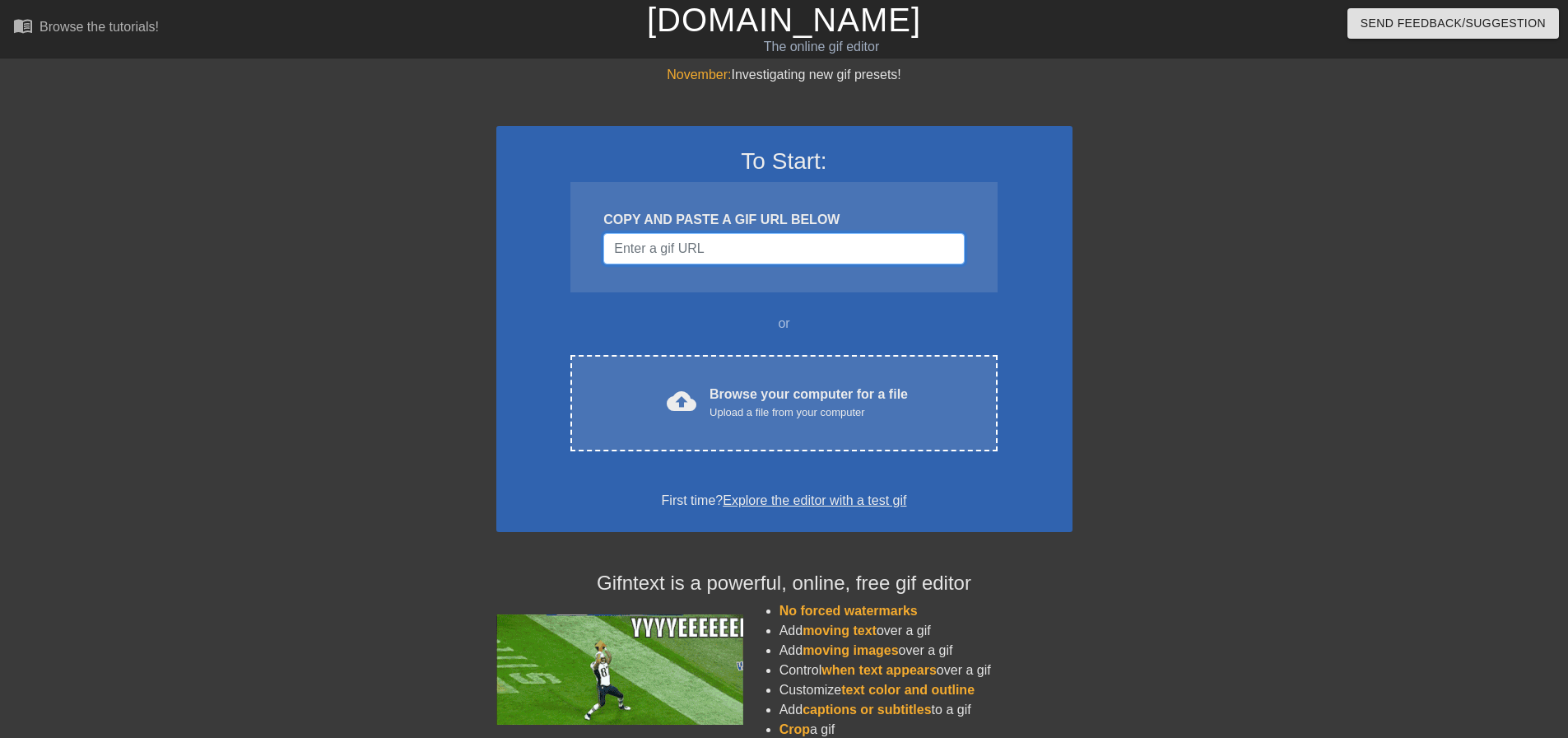
paste input "[URL][DOMAIN_NAME][DOMAIN_NAME]"
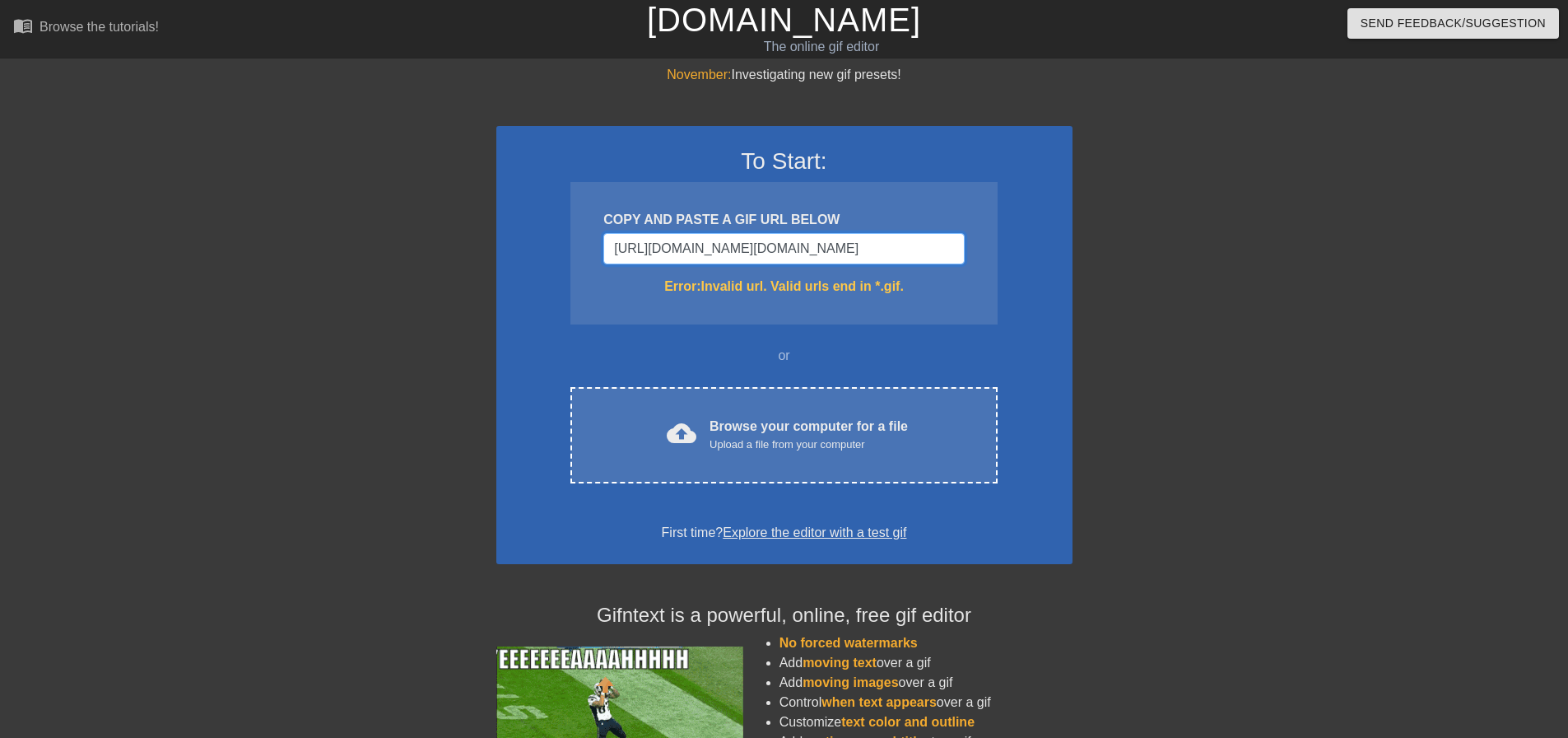
click at [756, 254] on input "[URL][DOMAIN_NAME][DOMAIN_NAME]" at bounding box center [784, 248] width 360 height 32
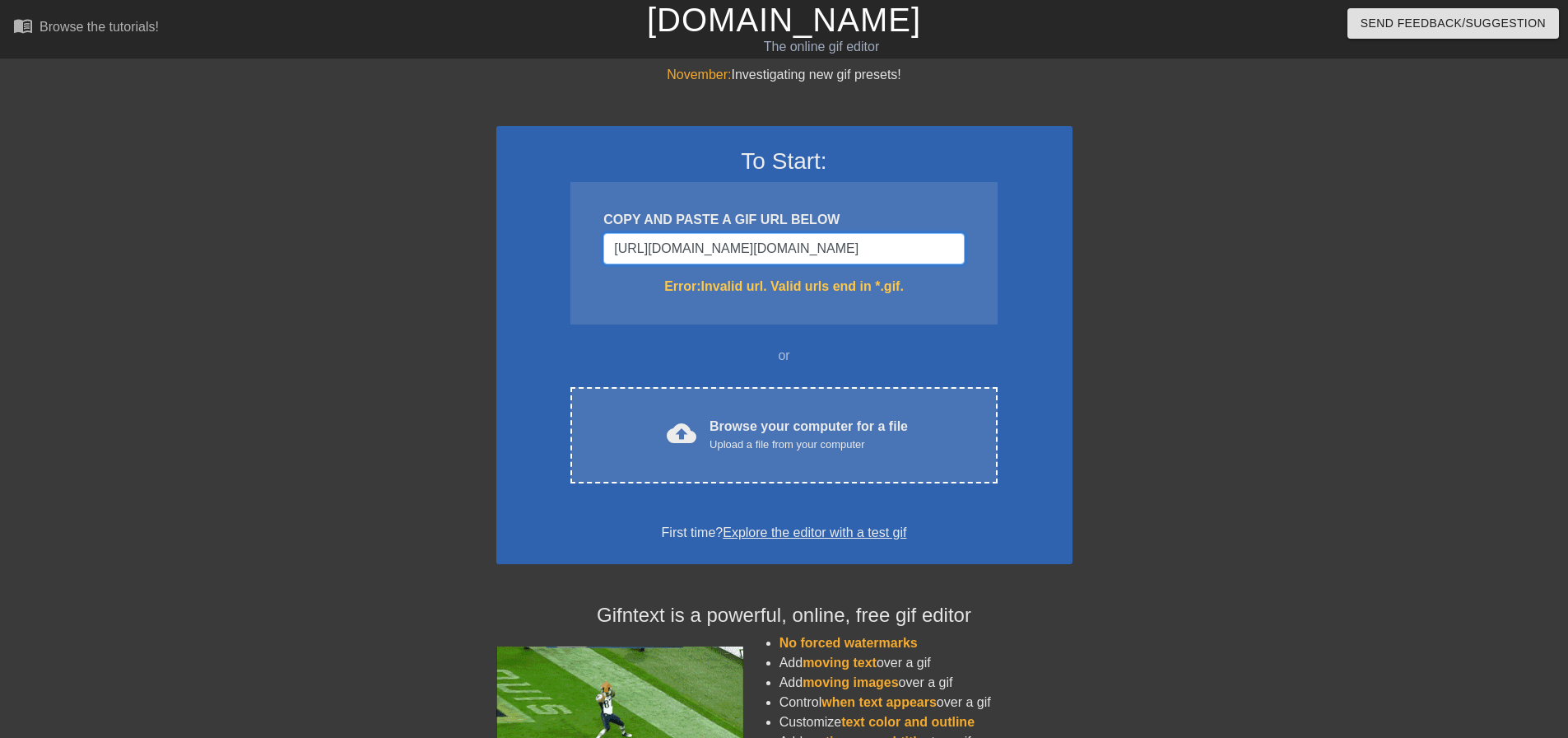
click at [764, 249] on input "[URL][DOMAIN_NAME][DOMAIN_NAME]" at bounding box center [784, 248] width 360 height 32
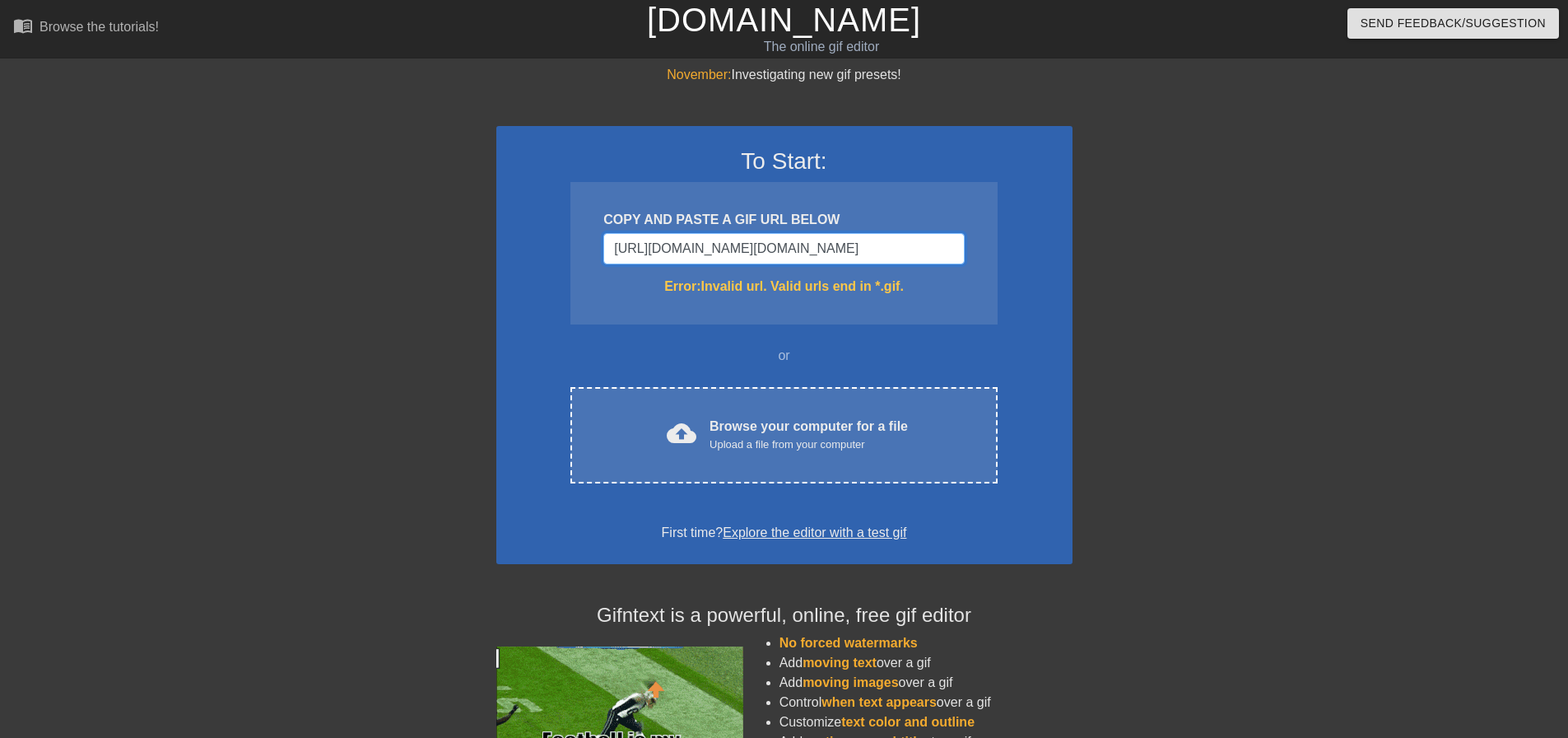
scroll to position [0, 1430]
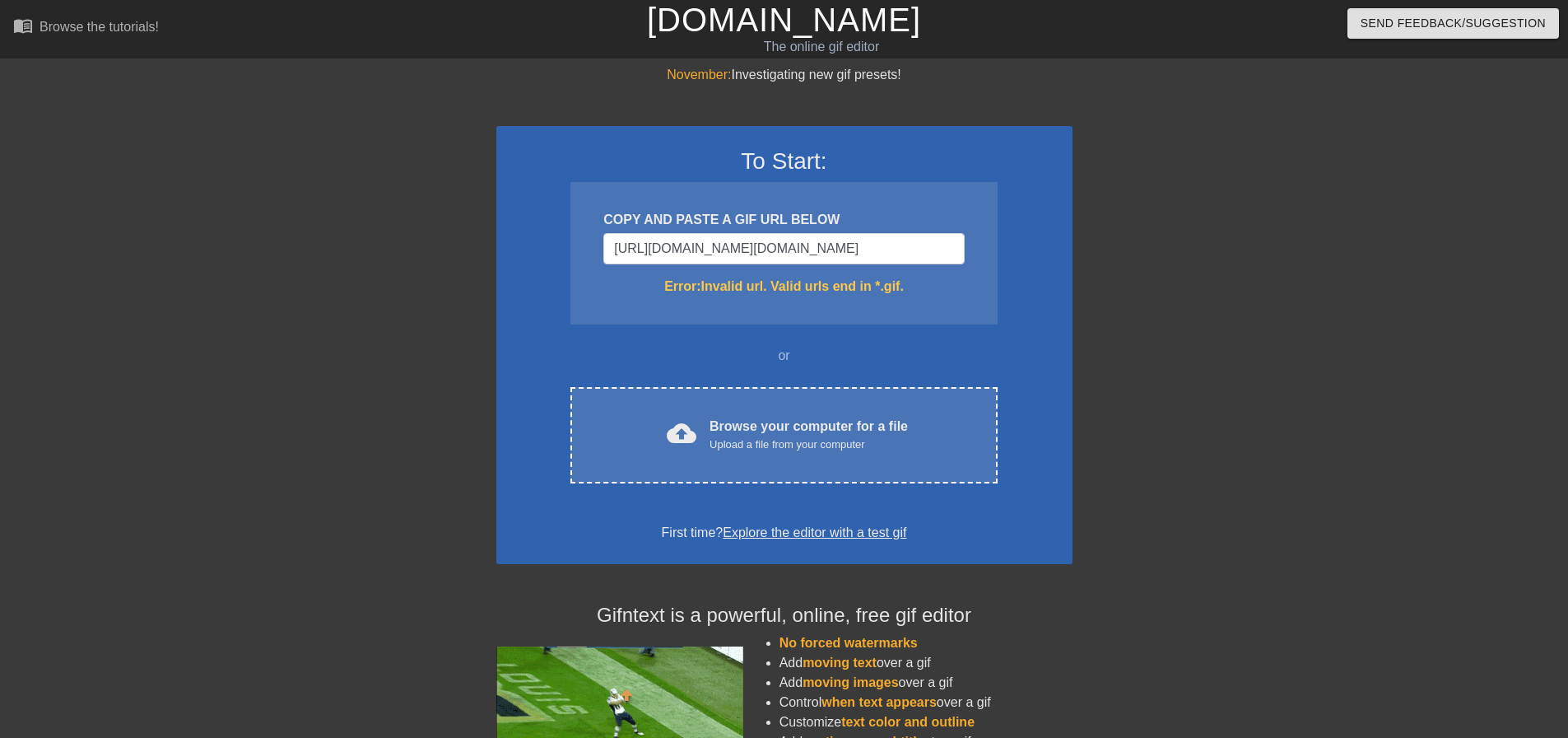
click at [417, 306] on div at bounding box center [353, 312] width 247 height 495
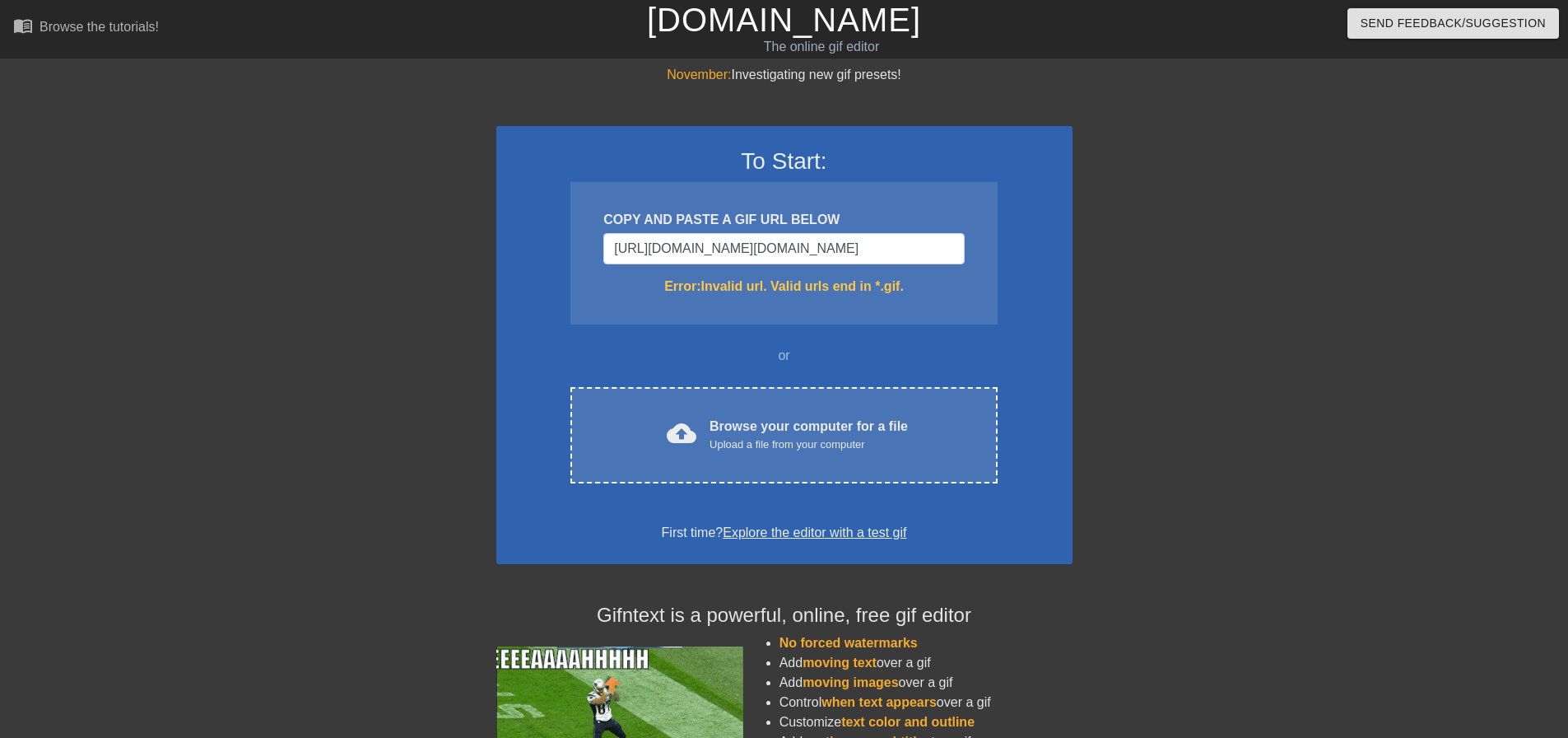
scroll to position [0, 0]
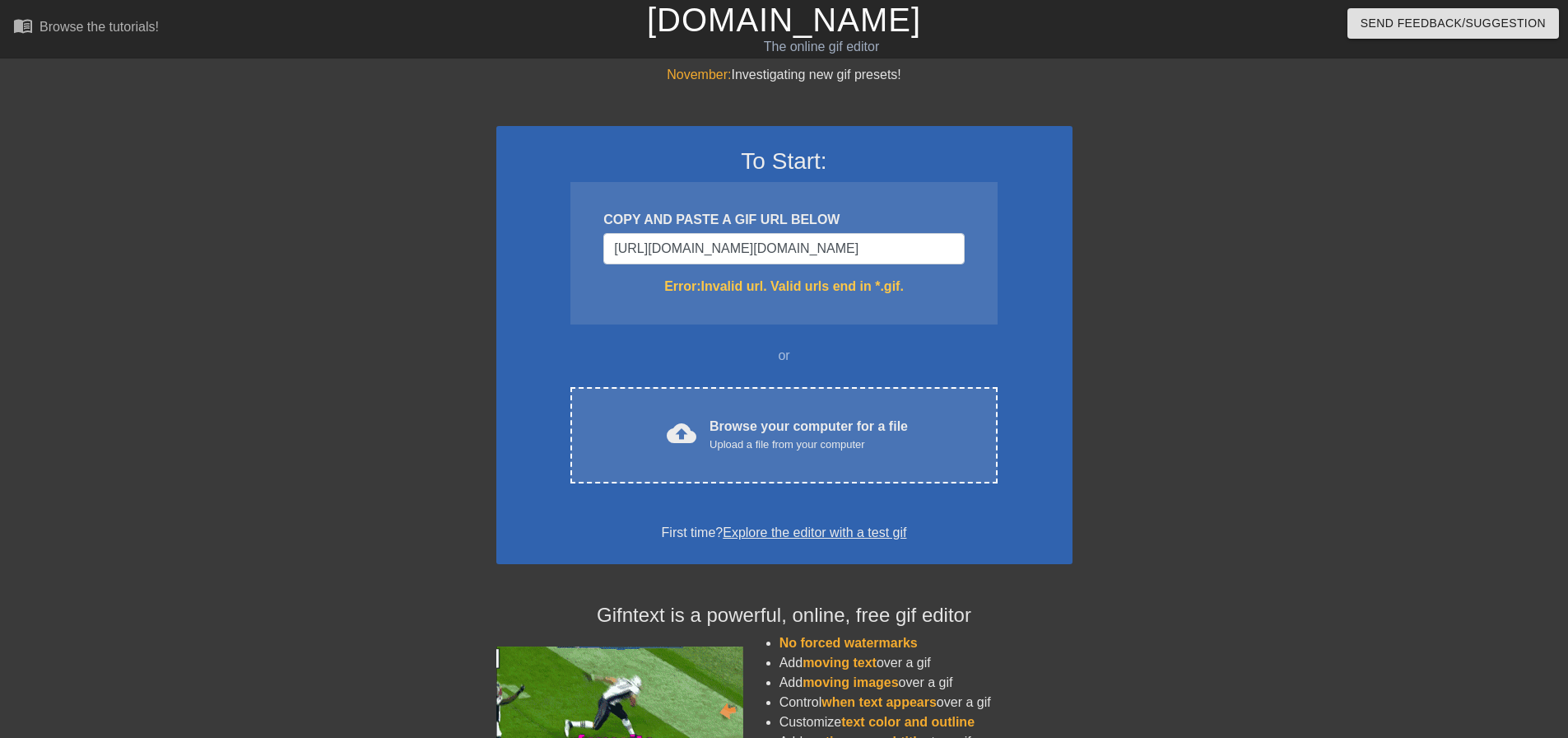
click at [806, 265] on div "COPY AND PASTE A GIF URL BELOW [URL][DOMAIN_NAME][DOMAIN_NAME] Error: Invalid u…" at bounding box center [784, 253] width 426 height 143
click at [811, 249] on input "[URL][DOMAIN_NAME][DOMAIN_NAME]" at bounding box center [784, 248] width 360 height 32
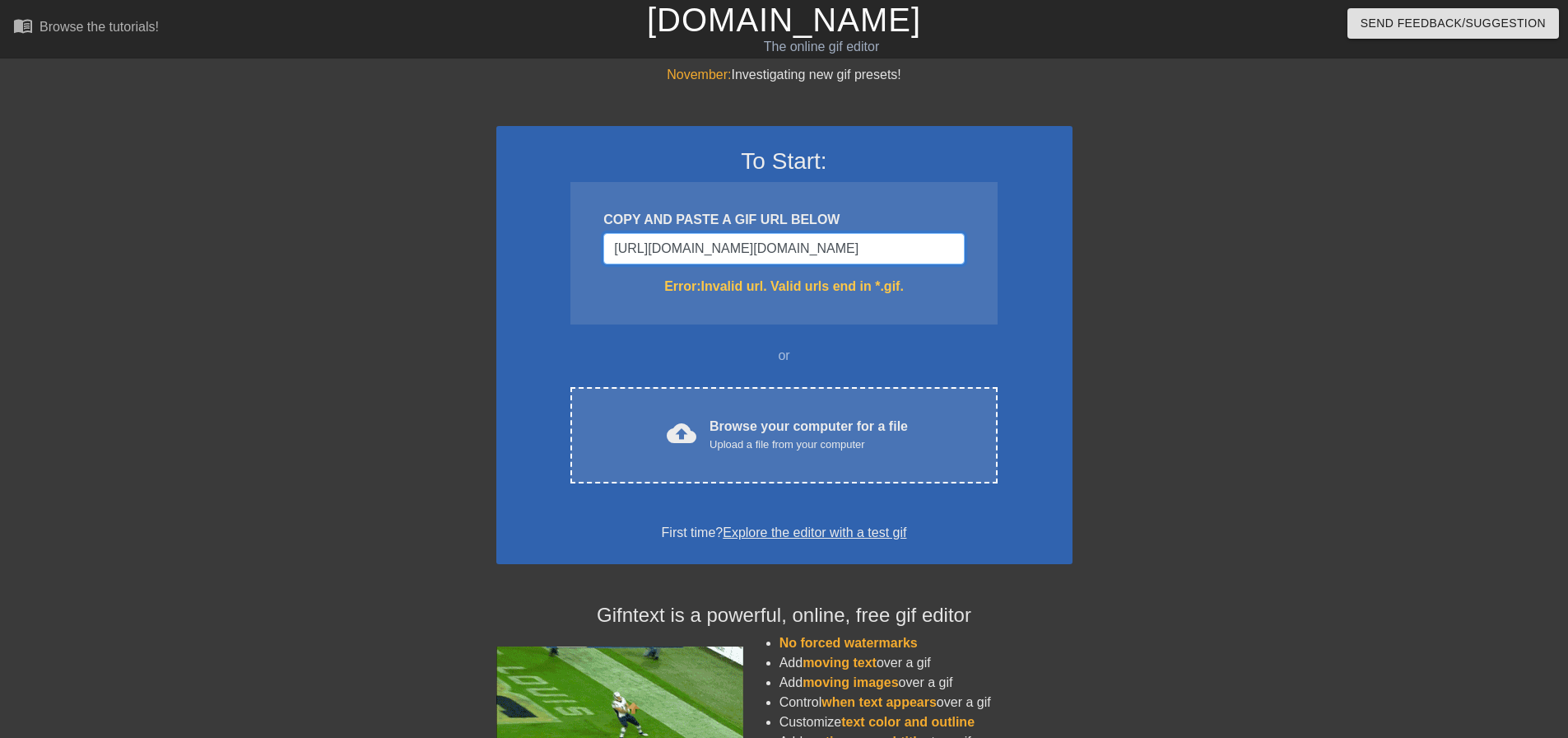
click at [811, 249] on input "[URL][DOMAIN_NAME][DOMAIN_NAME]" at bounding box center [784, 248] width 360 height 32
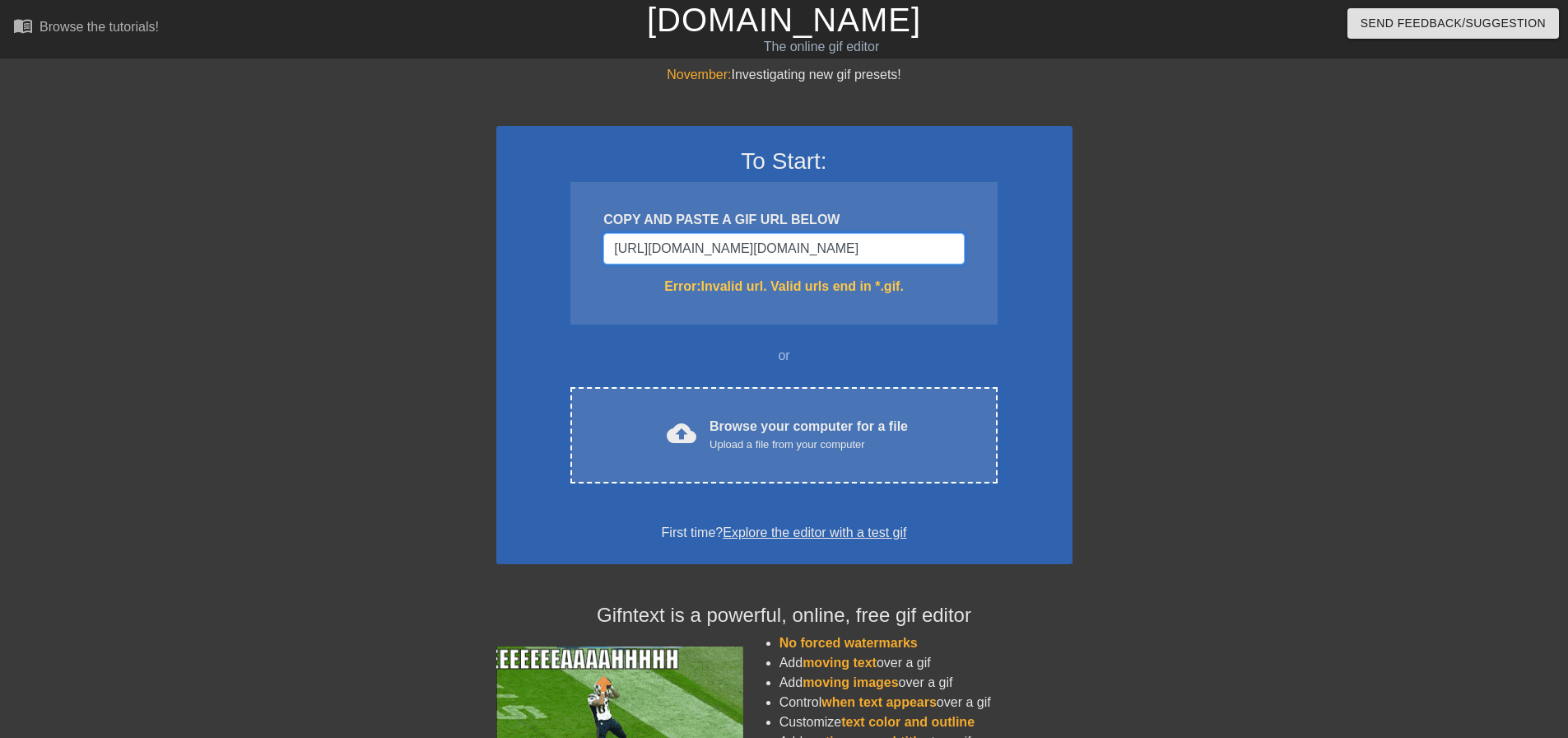
paste input "[DOMAIN_NAME][URL]"
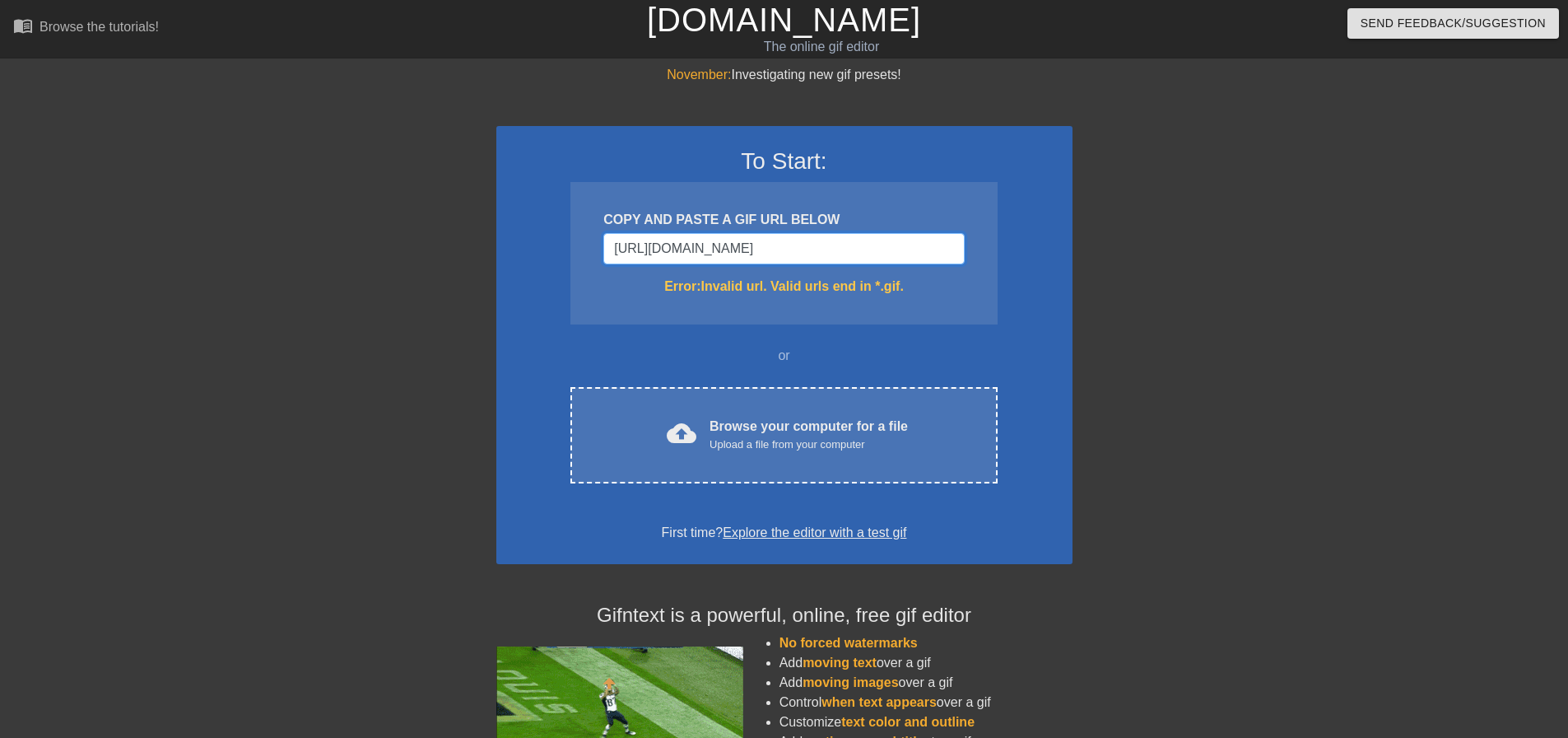
scroll to position [0, 108]
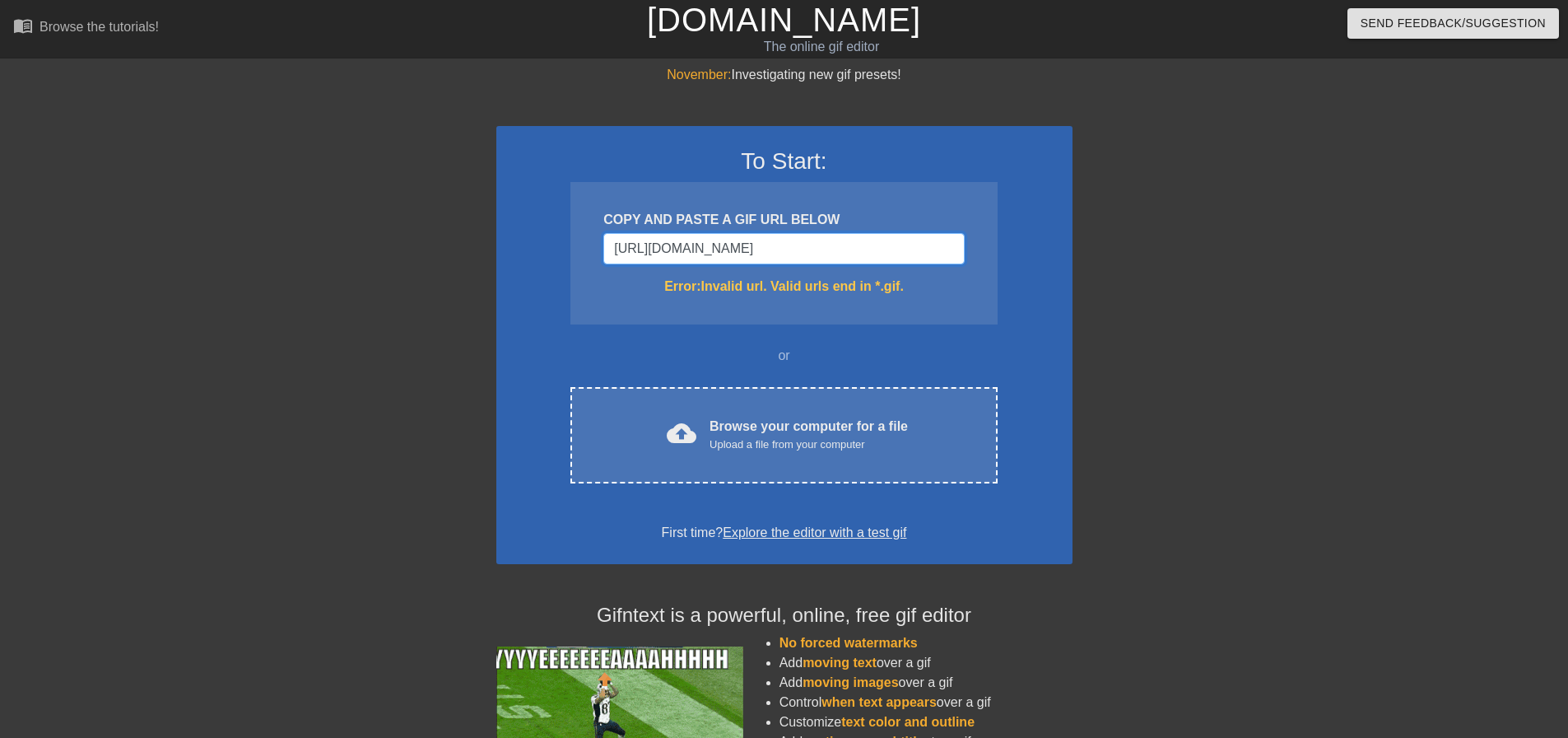
type input "[URL][DOMAIN_NAME]"
click at [779, 246] on input "[URL][DOMAIN_NAME]" at bounding box center [784, 248] width 360 height 32
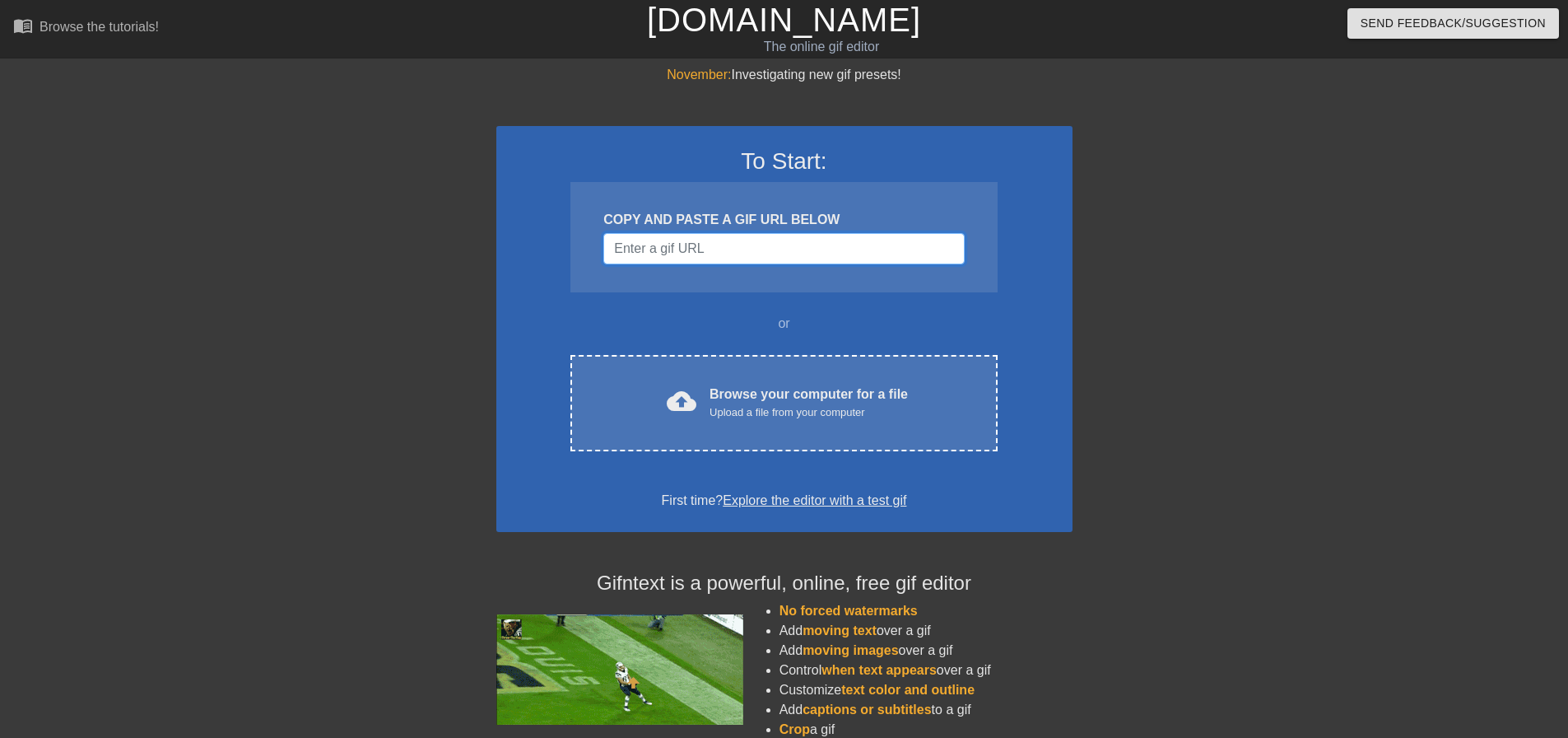
paste input "[URL][DOMAIN_NAME]"
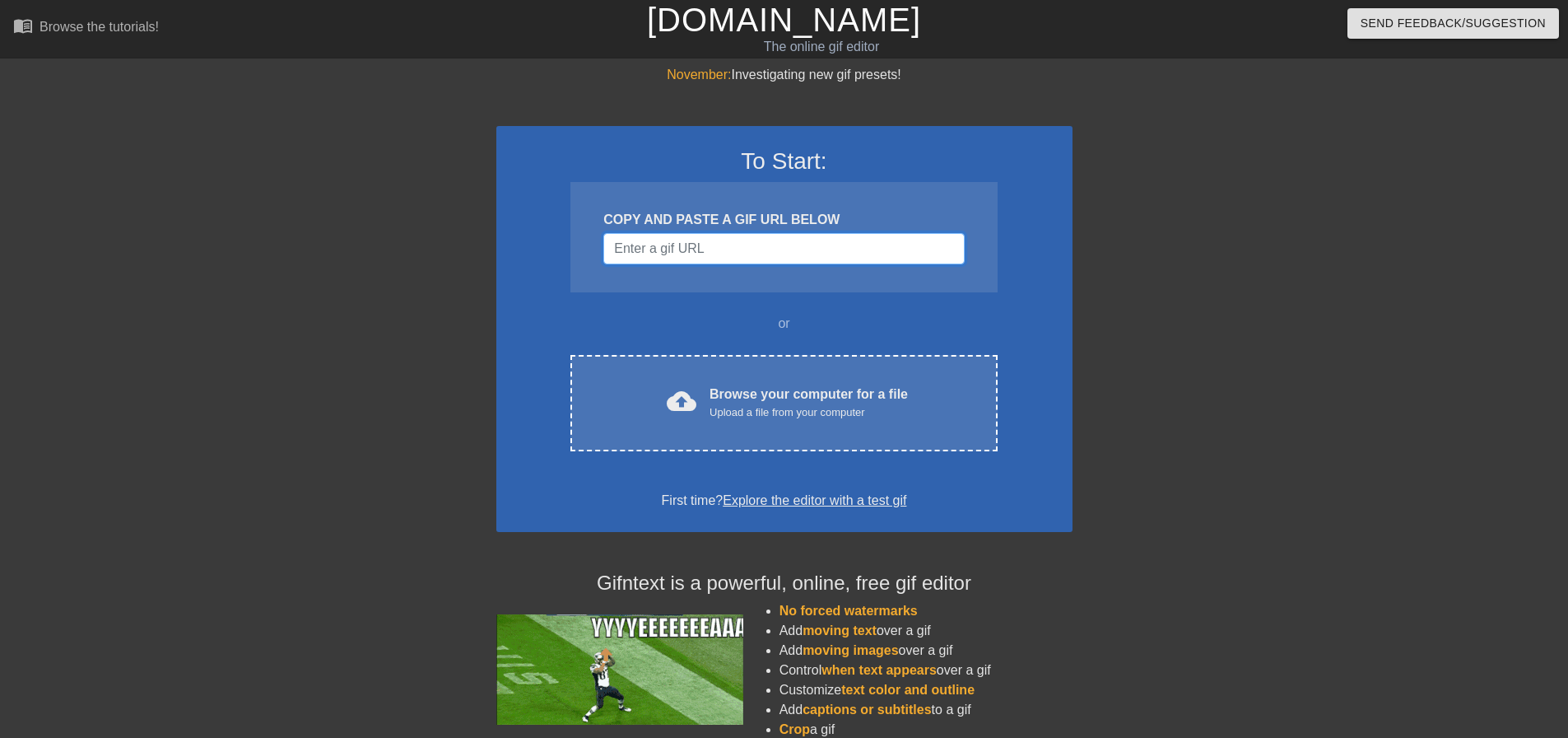
type input "[URL][DOMAIN_NAME]"
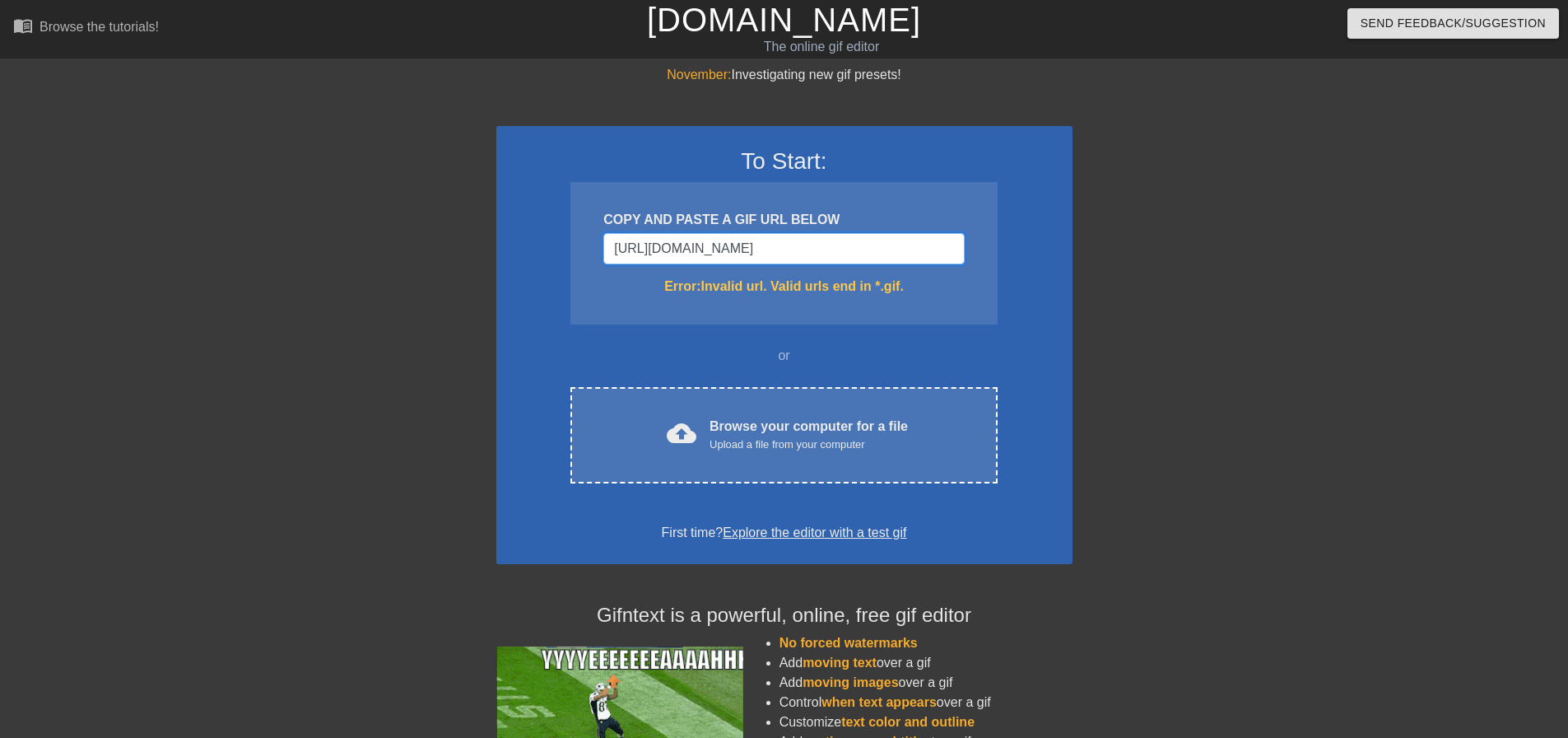
click at [833, 249] on input "[URL][DOMAIN_NAME]" at bounding box center [784, 248] width 360 height 32
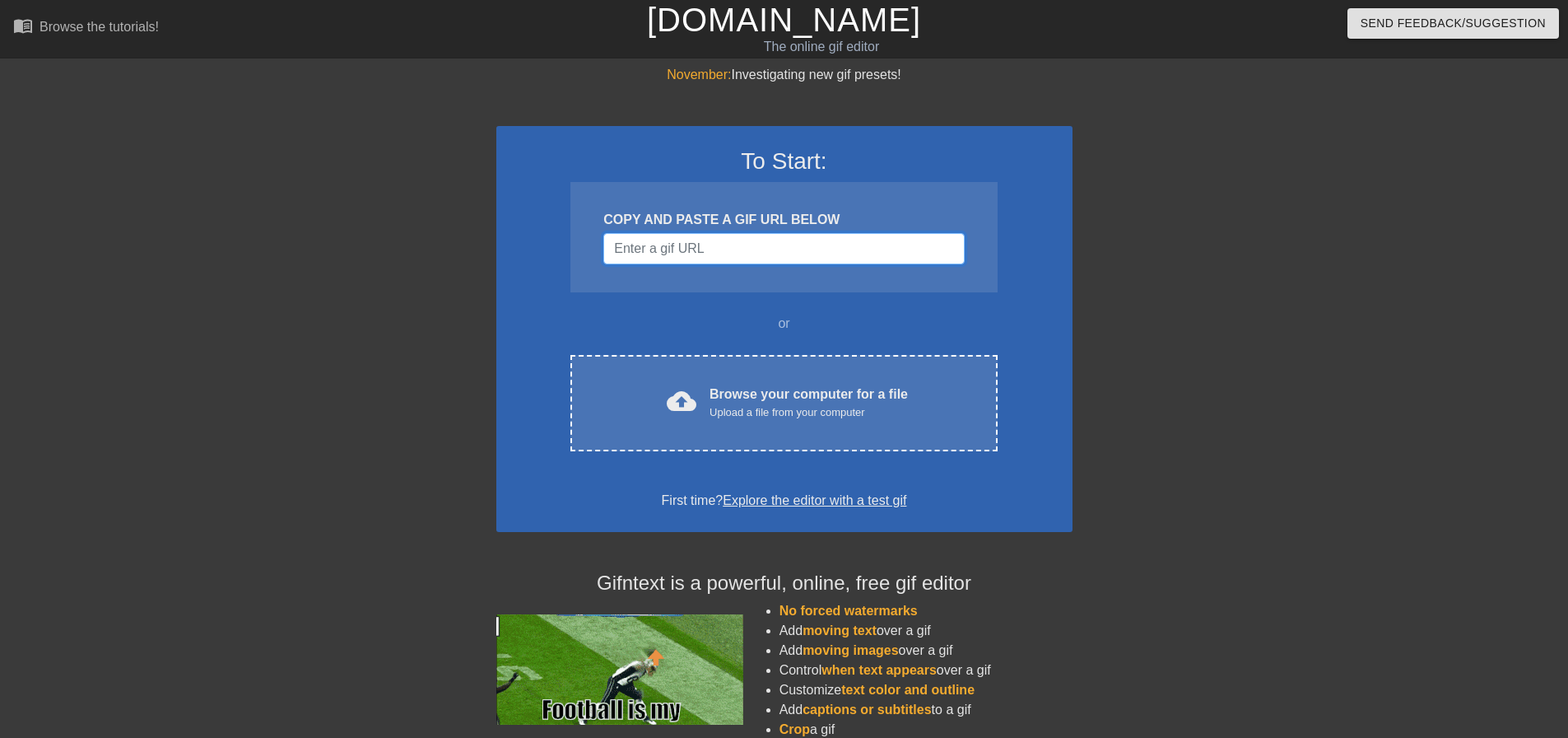
paste input "[URL][DOMAIN_NAME]"
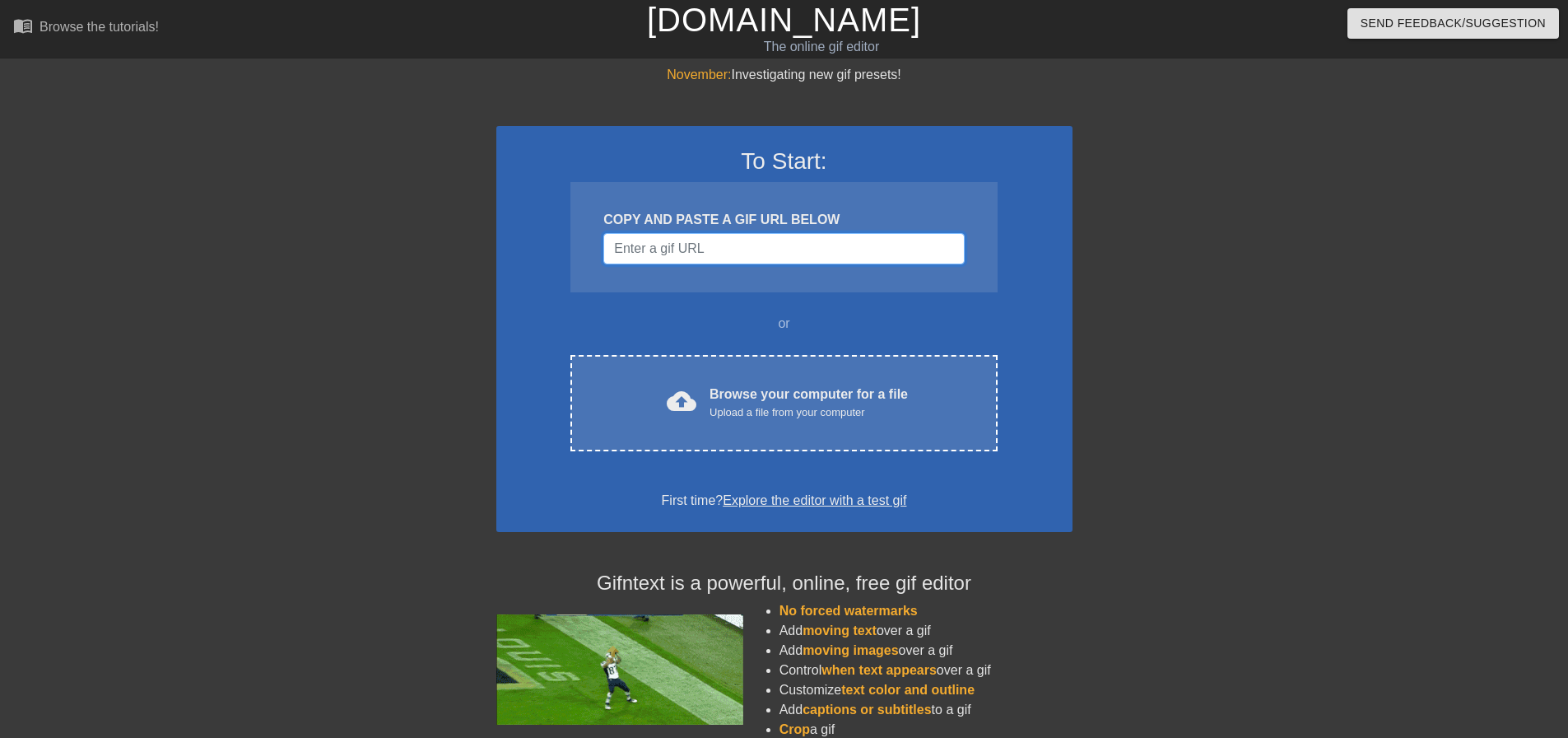
type input "[URL][DOMAIN_NAME]"
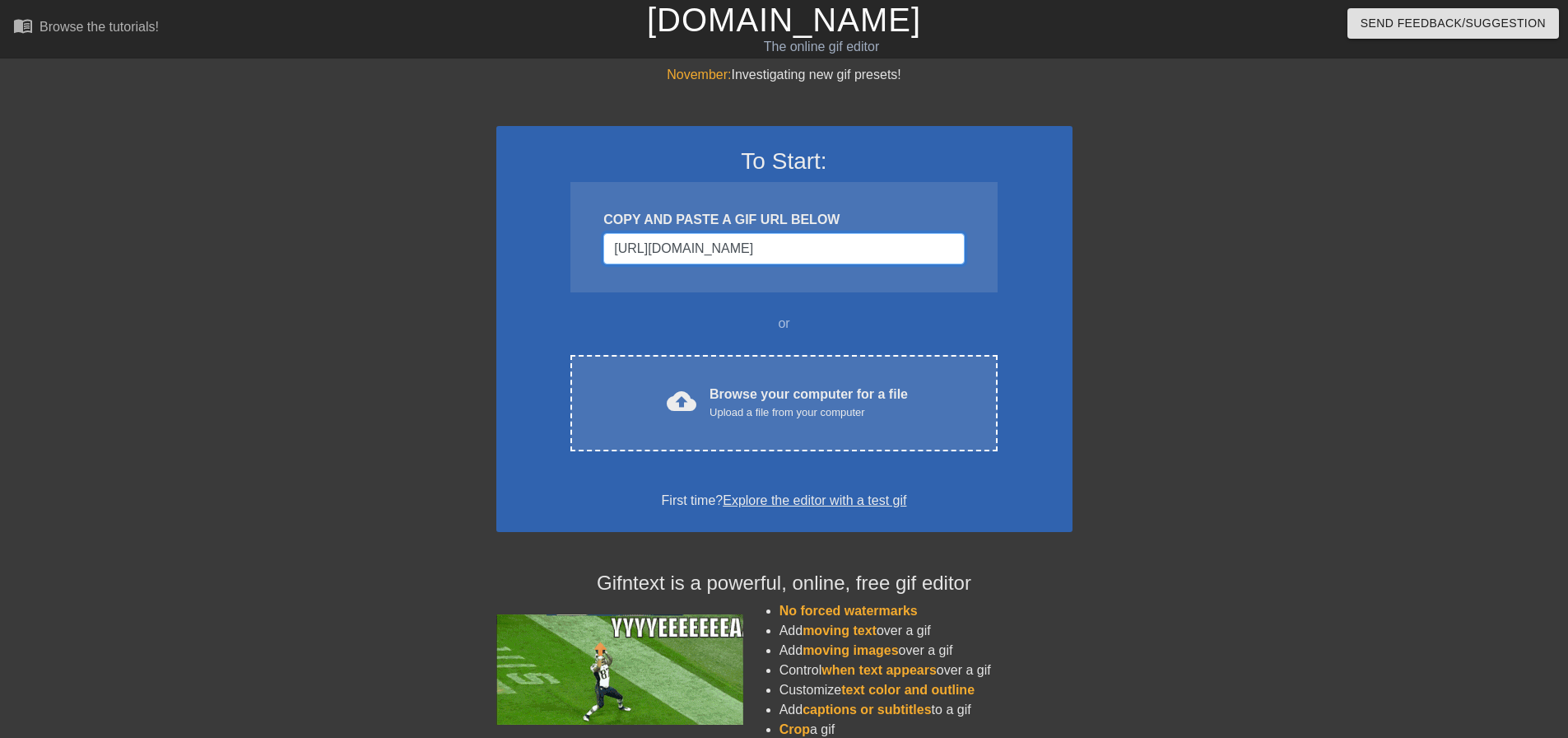
scroll to position [0, 108]
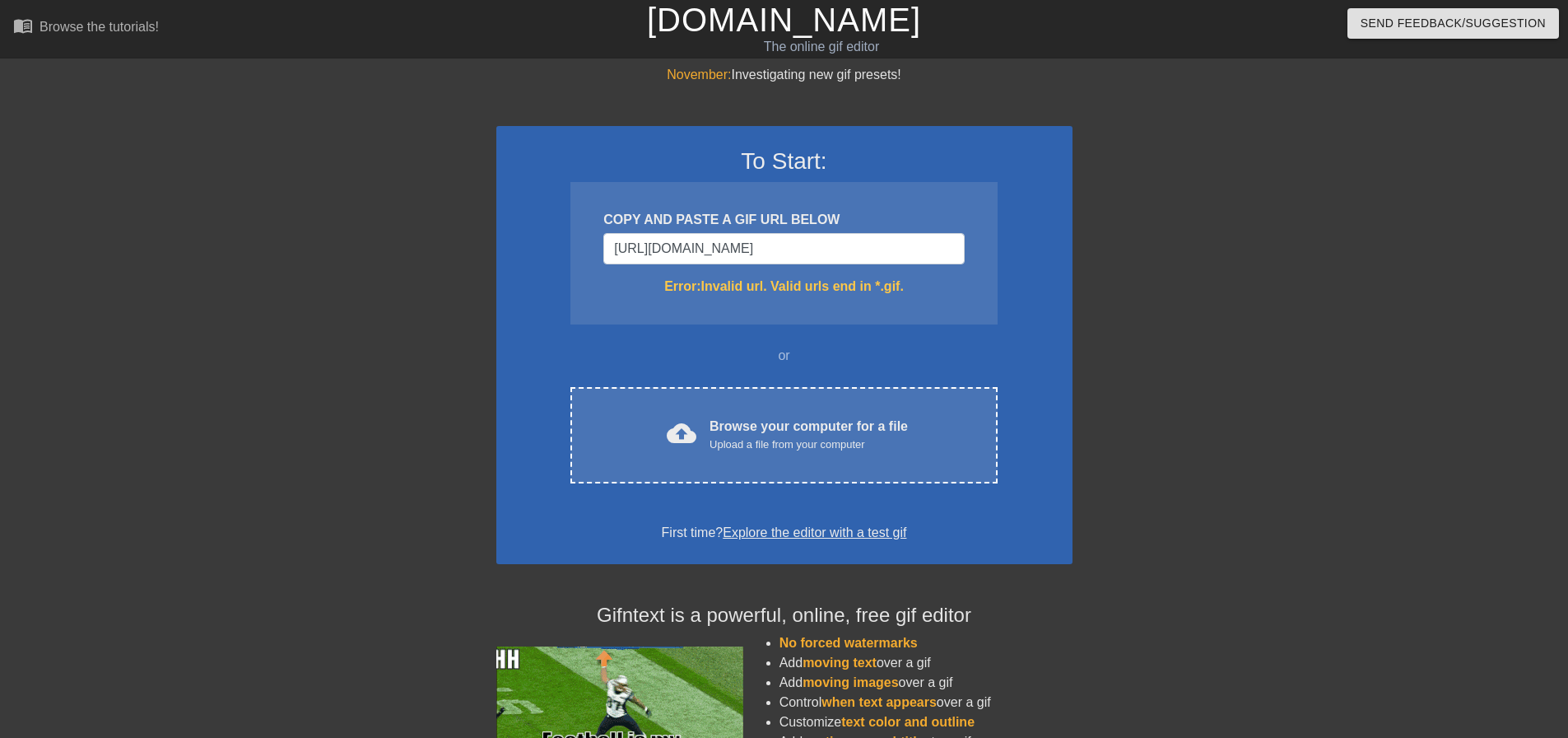
click at [820, 531] on link "Explore the editor with a test gif" at bounding box center [815, 532] width 184 height 14
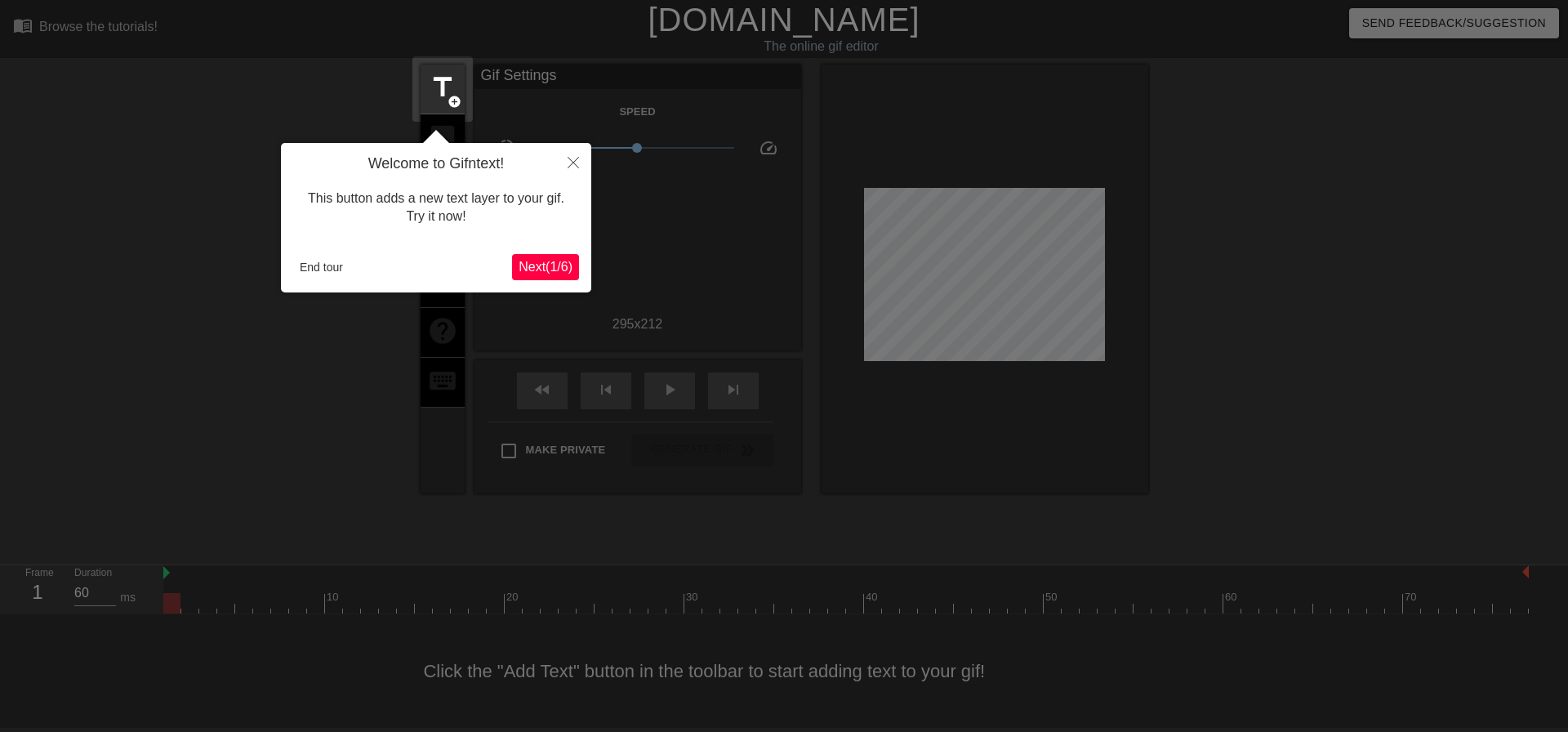
click at [536, 264] on span "Next ( 1 / 6 )" at bounding box center [545, 266] width 54 height 14
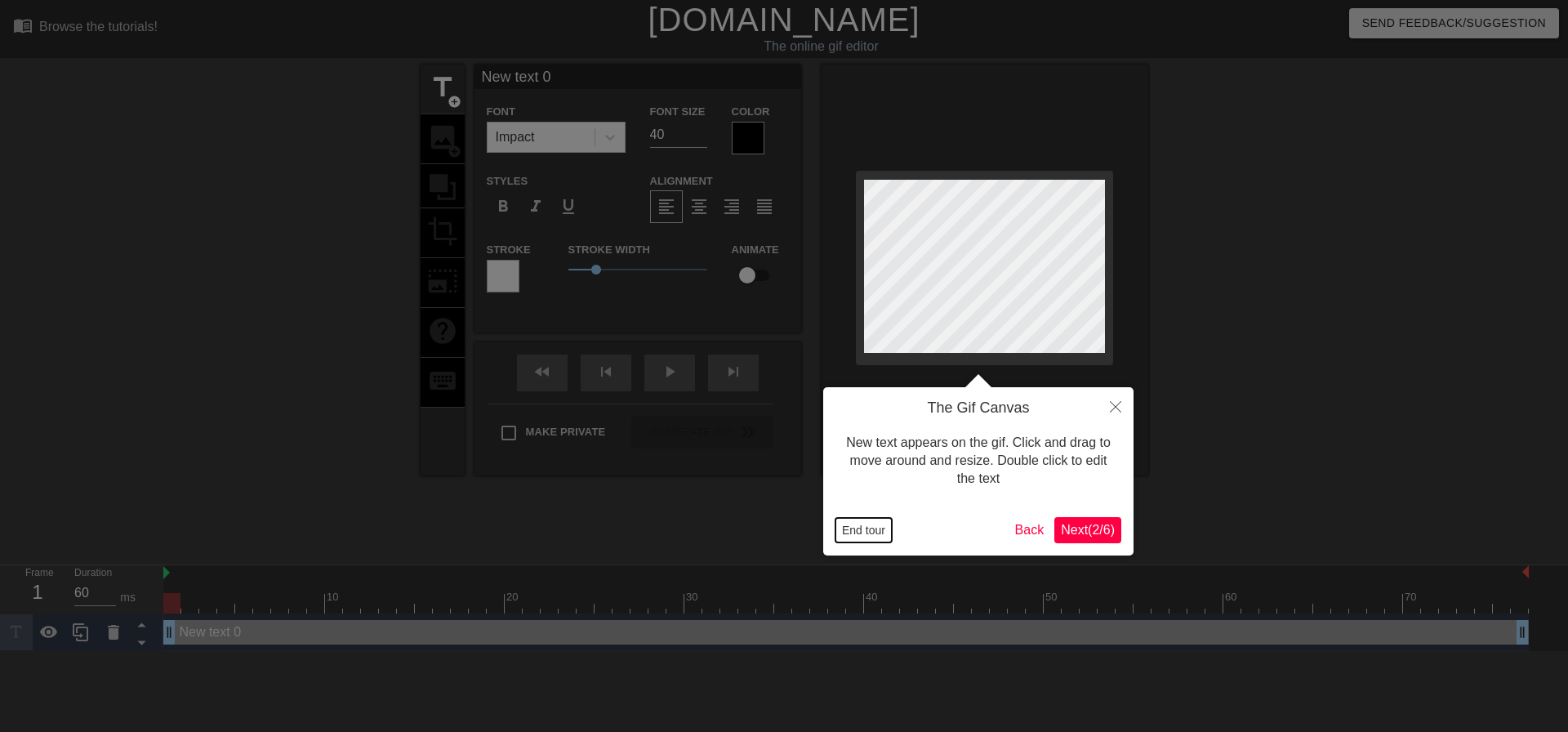
click at [857, 530] on button "End tour" at bounding box center [863, 530] width 56 height 25
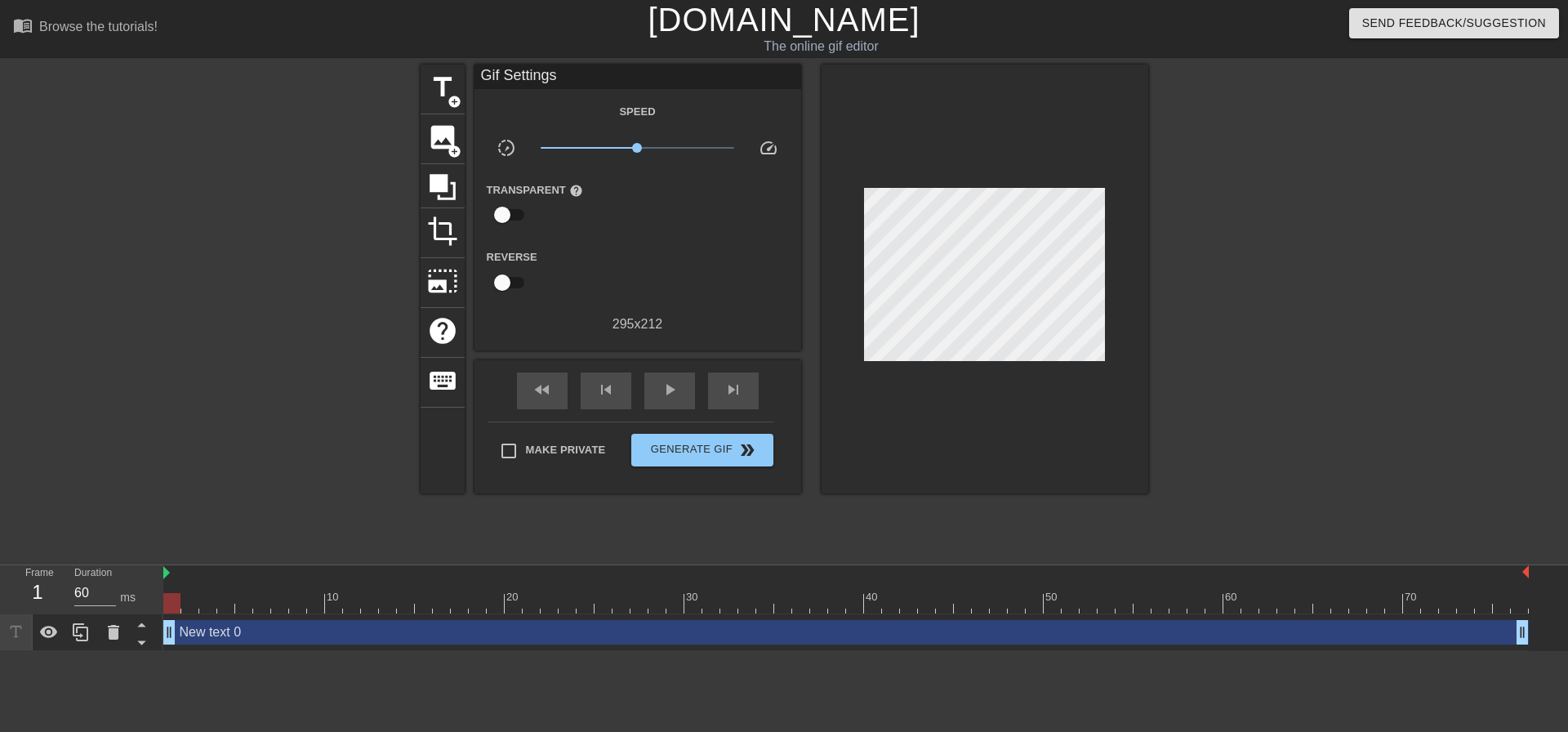
drag, startPoint x: 334, startPoint y: 681, endPoint x: 228, endPoint y: 685, distance: 106.1
click at [228, 651] on html "menu_book Browse the tutorials! [DOMAIN_NAME] The online gif editor Send Feedba…" at bounding box center [784, 325] width 1568 height 651
click at [438, 141] on span "image" at bounding box center [442, 137] width 31 height 31
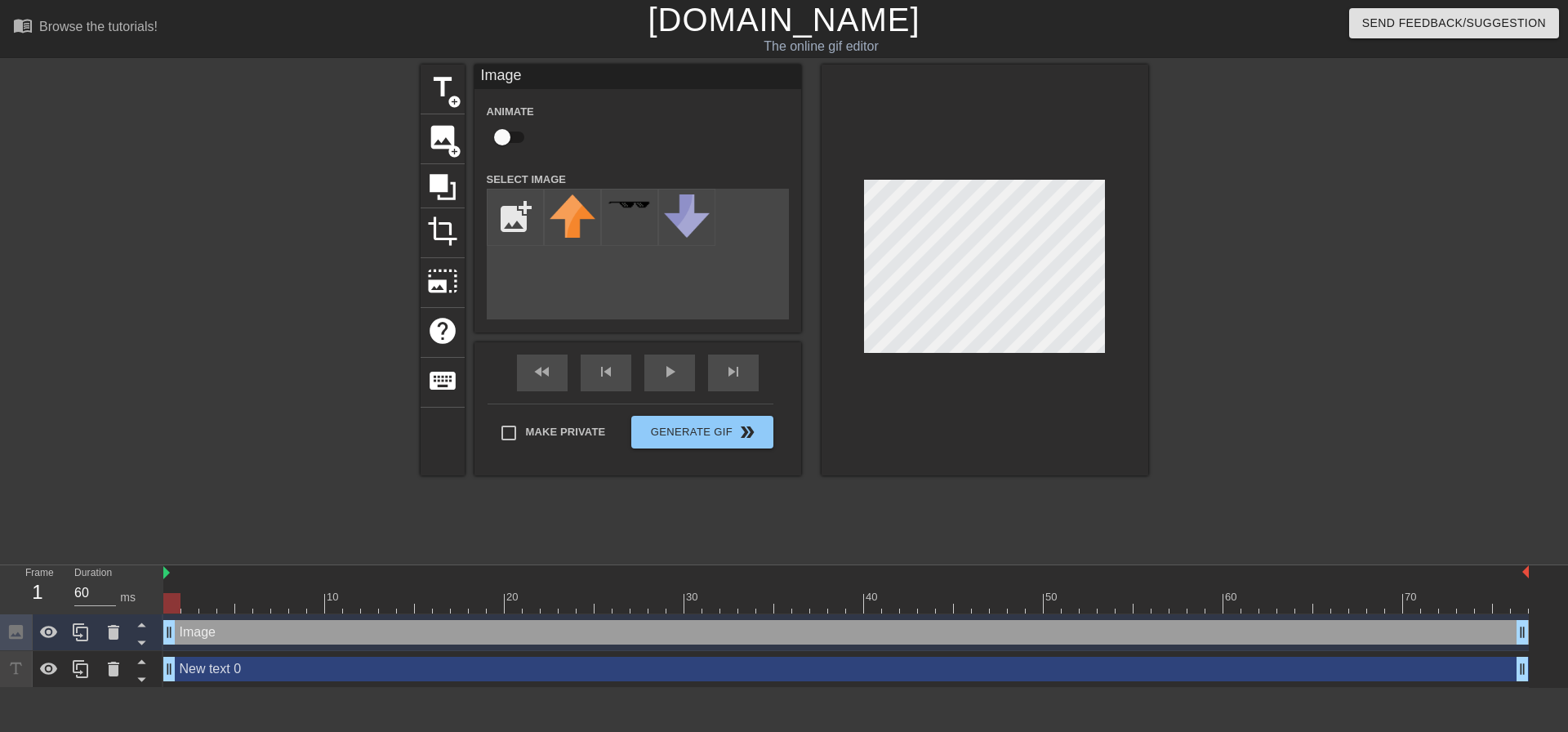
click at [511, 138] on input "checkbox" at bounding box center [503, 137] width 93 height 31
checkbox input "true"
click at [572, 250] on div "add_photo_alternate" at bounding box center [638, 255] width 302 height 131
click at [512, 226] on input "file" at bounding box center [515, 217] width 55 height 55
